Goal: Transaction & Acquisition: Purchase product/service

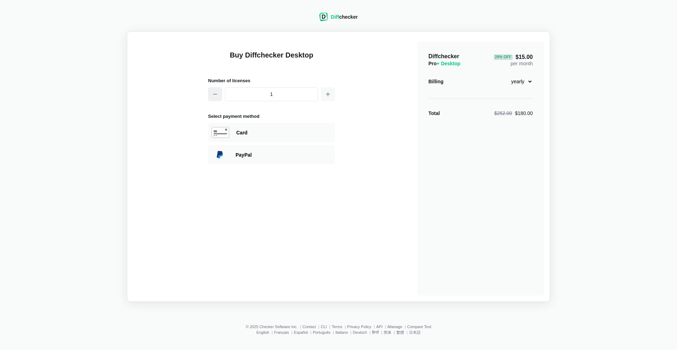
click at [217, 98] on button "button" at bounding box center [215, 94] width 14 height 14
click at [334, 98] on button "button" at bounding box center [328, 94] width 14 height 14
click at [286, 96] on input "2" at bounding box center [271, 94] width 93 height 14
click at [276, 98] on input "1" at bounding box center [271, 94] width 93 height 14
click at [329, 93] on icon "button" at bounding box center [328, 94] width 6 height 6
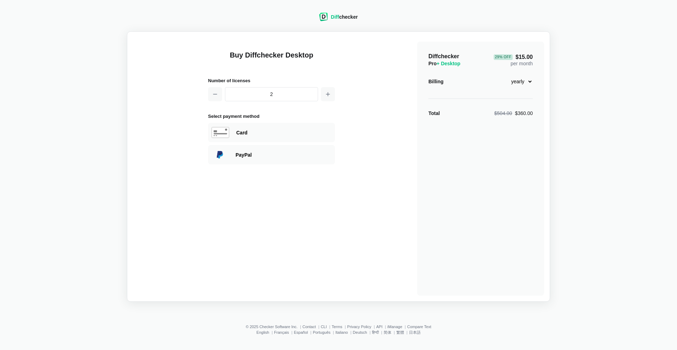
click at [297, 93] on input "2" at bounding box center [271, 94] width 93 height 14
click at [328, 96] on icon "button" at bounding box center [328, 94] width 6 height 6
click at [309, 96] on input "3" at bounding box center [271, 94] width 93 height 14
click at [344, 103] on div "Buy Diffchecker Desktop Number of licenses 1 Select payment method Visa MasterC…" at bounding box center [338, 166] width 411 height 258
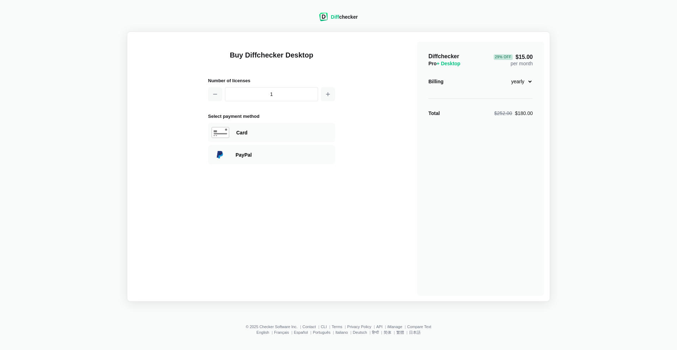
click at [277, 92] on input "1" at bounding box center [271, 94] width 93 height 14
click at [284, 103] on div "Number of licenses 1000" at bounding box center [271, 90] width 127 height 27
click at [285, 95] on input "1000" at bounding box center [271, 94] width 93 height 14
click at [268, 93] on input "1000" at bounding box center [271, 94] width 93 height 14
click at [321, 92] on button "button" at bounding box center [328, 94] width 14 height 14
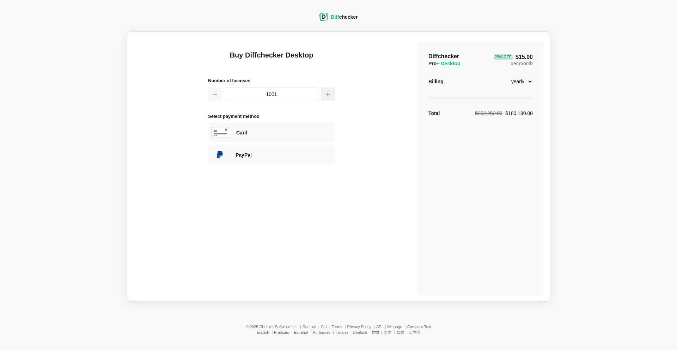
click at [326, 92] on icon "button" at bounding box center [328, 94] width 6 height 6
click at [299, 92] on input "1005" at bounding box center [271, 94] width 93 height 14
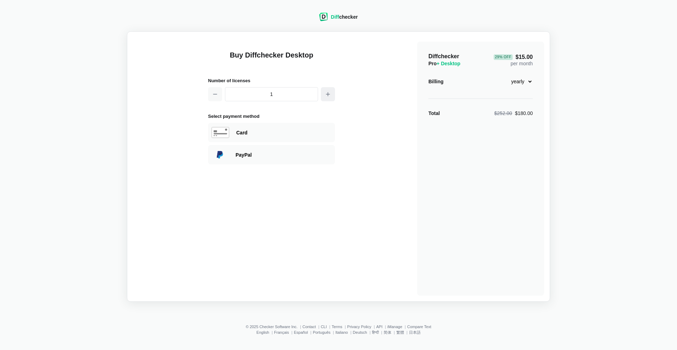
click at [324, 95] on button "button" at bounding box center [328, 94] width 14 height 14
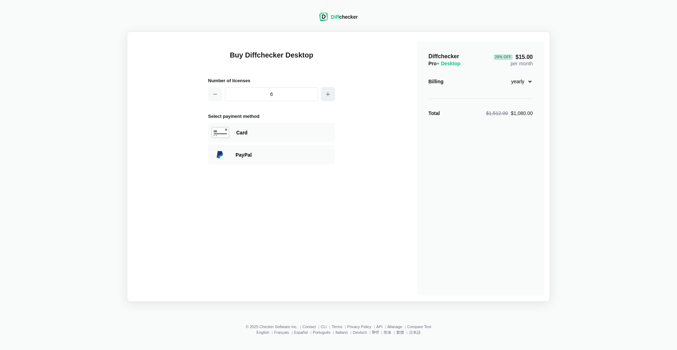
click at [324, 95] on button "button" at bounding box center [328, 94] width 14 height 14
click at [294, 94] on input "9" at bounding box center [271, 94] width 93 height 14
type input "9999"
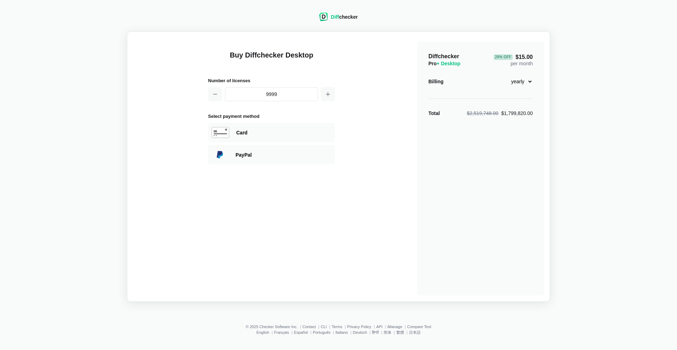
click at [346, 77] on div "Buy Diffchecker Desktop Number of licenses 9999 Select payment method Visa Mast…" at bounding box center [338, 166] width 411 height 258
click at [527, 76] on select "monthly yearly" at bounding box center [518, 81] width 30 height 12
click at [503, 75] on select "monthly yearly" at bounding box center [518, 81] width 30 height 12
click at [521, 82] on select "monthly yearly" at bounding box center [518, 81] width 30 height 12
select select "desktop-yearly-180"
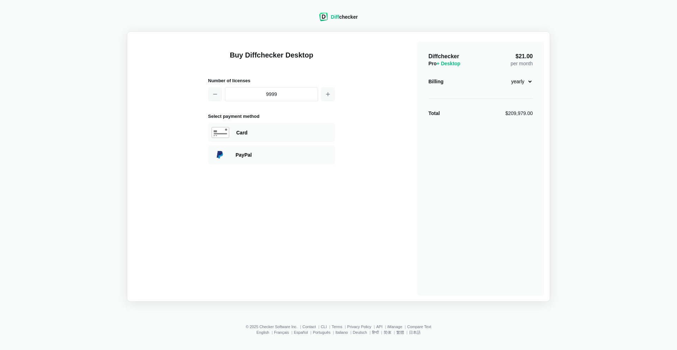
click at [503, 75] on select "monthly yearly" at bounding box center [518, 81] width 30 height 12
click at [288, 150] on div "PayPal" at bounding box center [271, 154] width 127 height 19
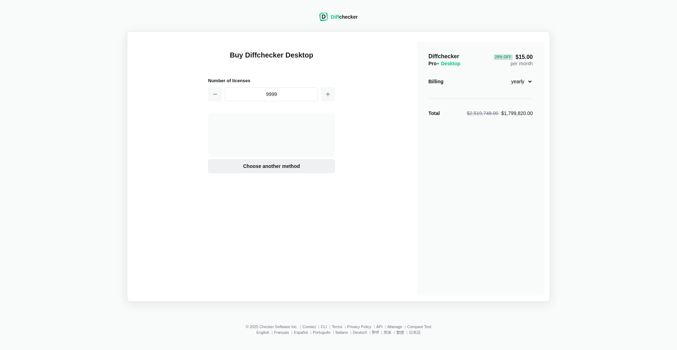
click at [285, 167] on span "Choose another method" at bounding box center [272, 166] width 60 height 7
drag, startPoint x: 254, startPoint y: 146, endPoint x: 257, endPoint y: 103, distance: 43.8
click at [257, 103] on div "Buy Diffchecker Desktop Number of licenses 9999 Select payment method Visa Mast…" at bounding box center [271, 169] width 127 height 254
click at [259, 113] on h2 "Select payment method" at bounding box center [271, 116] width 127 height 7
click at [251, 131] on div "Card" at bounding box center [283, 132] width 95 height 7
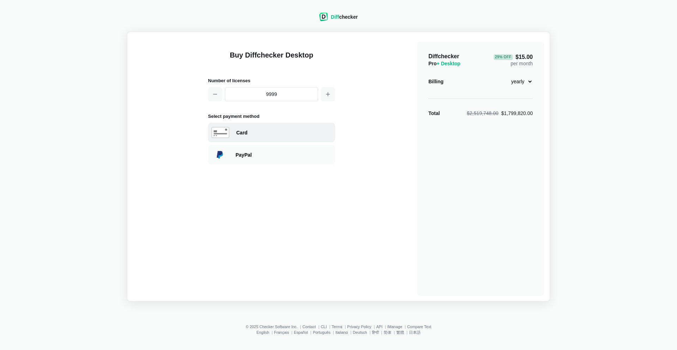
select select "[GEOGRAPHIC_DATA]"
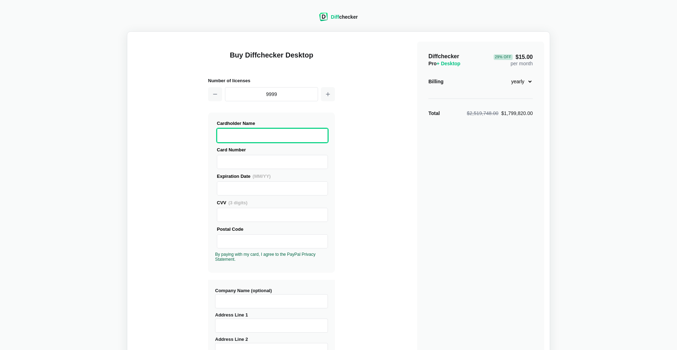
click at [340, 158] on div "Buy Diffchecker Desktop Number of licenses 9999 Visa MasterCard Union Pay Ameri…" at bounding box center [338, 269] width 411 height 464
click at [270, 95] on input "9999" at bounding box center [271, 94] width 93 height 14
drag, startPoint x: 288, startPoint y: 95, endPoint x: 264, endPoint y: 94, distance: 23.3
click at [264, 94] on input "9999" at bounding box center [271, 94] width 93 height 14
drag, startPoint x: 299, startPoint y: 94, endPoint x: 253, endPoint y: 94, distance: 46.2
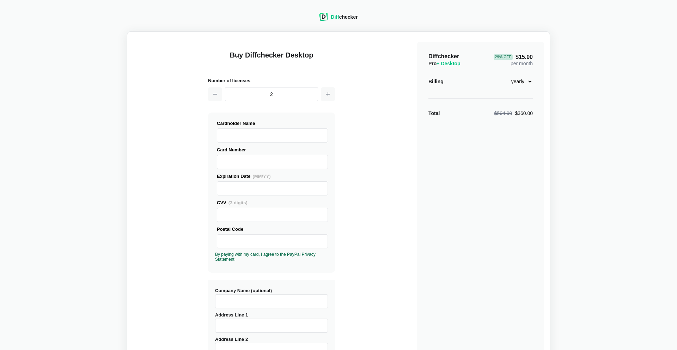
click at [253, 94] on input "2" at bounding box center [271, 94] width 93 height 14
drag, startPoint x: 288, startPoint y: 96, endPoint x: 266, endPoint y: 95, distance: 21.5
click at [266, 95] on input "5" at bounding box center [271, 94] width 93 height 14
type input "1"
click at [301, 106] on div "Buy Diffchecker Desktop Number of licenses 1 Visa MasterCard Union Pay American…" at bounding box center [271, 271] width 127 height 459
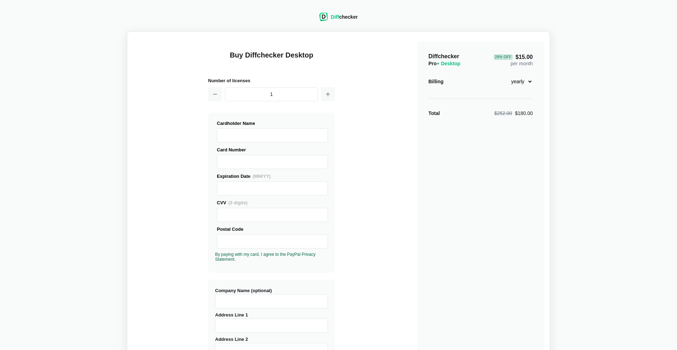
click at [301, 121] on div "Cardholder Name" at bounding box center [272, 123] width 111 height 7
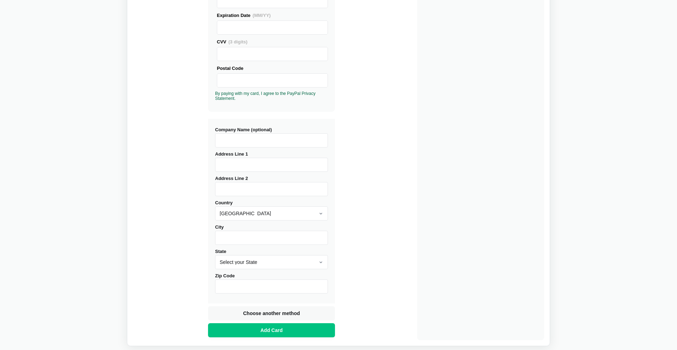
scroll to position [201, 0]
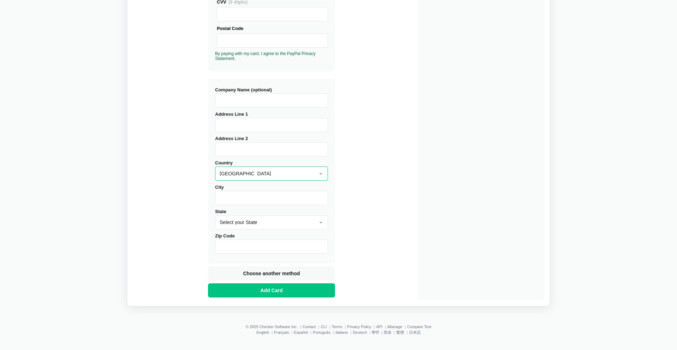
click at [273, 169] on select "[GEOGRAPHIC_DATA] [GEOGRAPHIC_DATA] [GEOGRAPHIC_DATA] [GEOGRAPHIC_DATA] [US_STA…" at bounding box center [271, 174] width 113 height 14
click at [314, 174] on select "[GEOGRAPHIC_DATA] [GEOGRAPHIC_DATA] [GEOGRAPHIC_DATA] [GEOGRAPHIC_DATA] [US_STA…" at bounding box center [271, 174] width 113 height 14
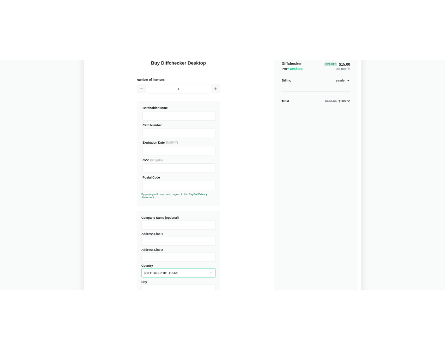
scroll to position [0, 0]
